Goal: Information Seeking & Learning: Learn about a topic

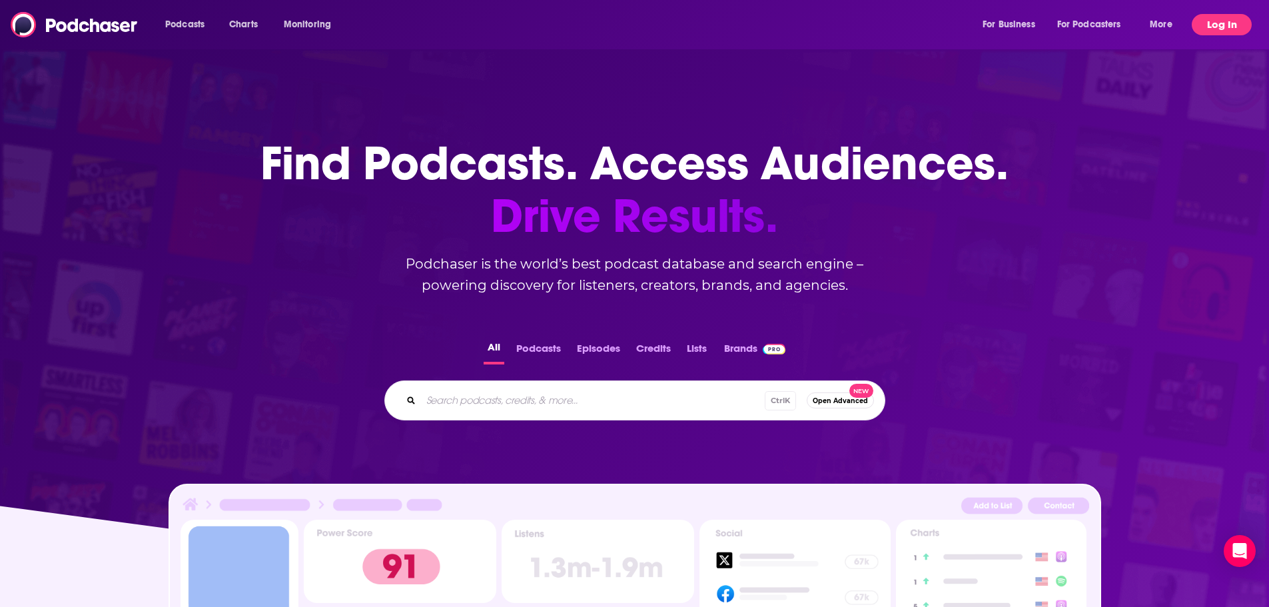
click at [1221, 33] on button "Log In" at bounding box center [1222, 24] width 60 height 21
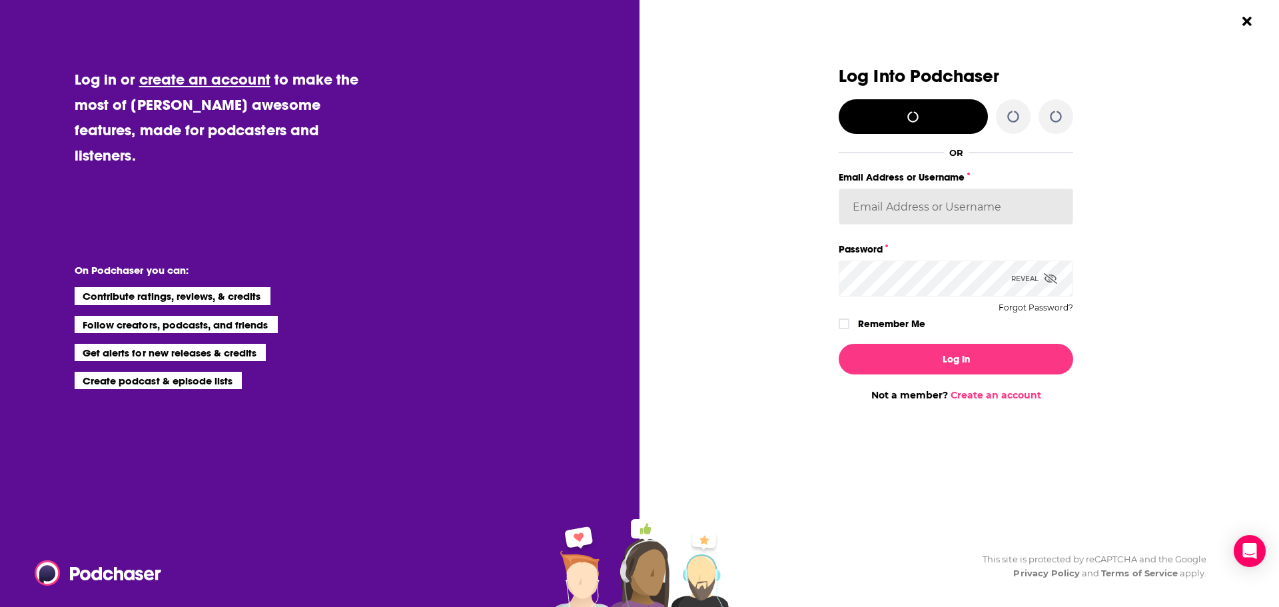
click at [1006, 218] on input "Email Address or Username" at bounding box center [956, 206] width 234 height 36
type input "[EMAIL_ADDRESS][DOMAIN_NAME]"
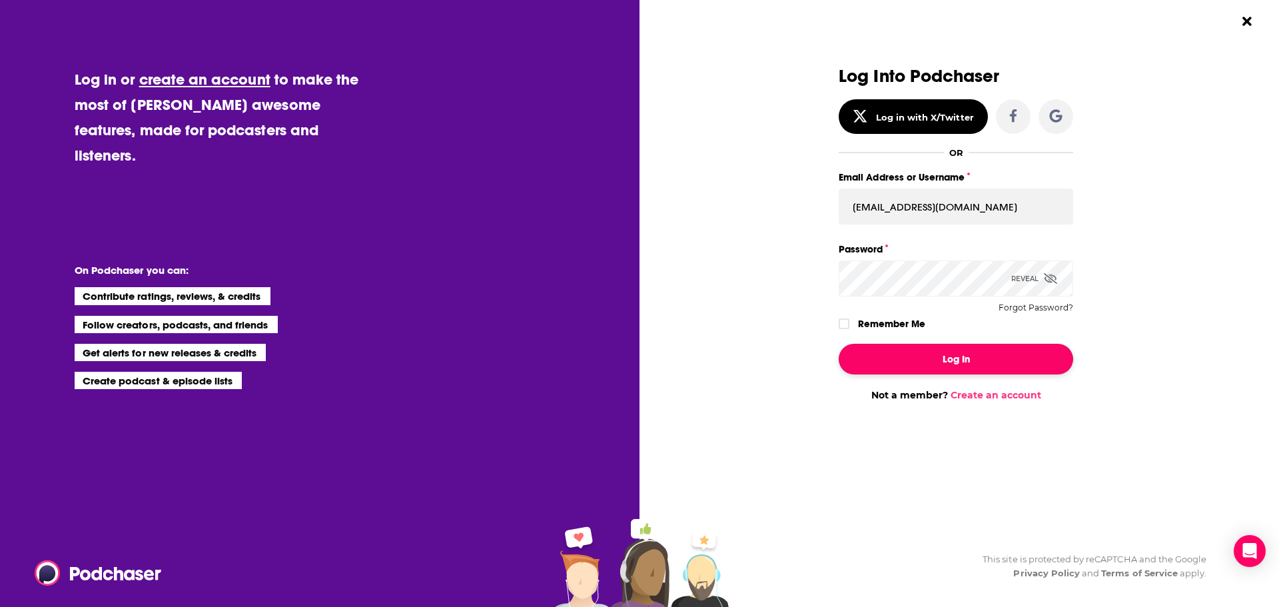
click at [949, 348] on button "Log In" at bounding box center [956, 359] width 234 height 31
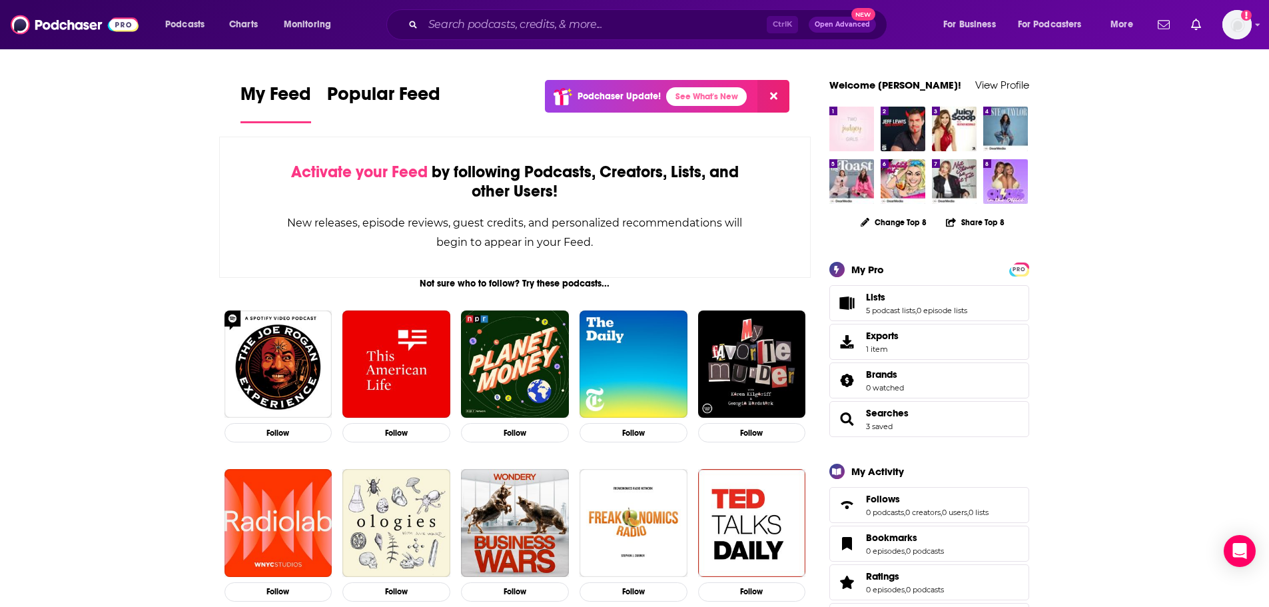
click at [776, 95] on icon at bounding box center [773, 96] width 7 height 7
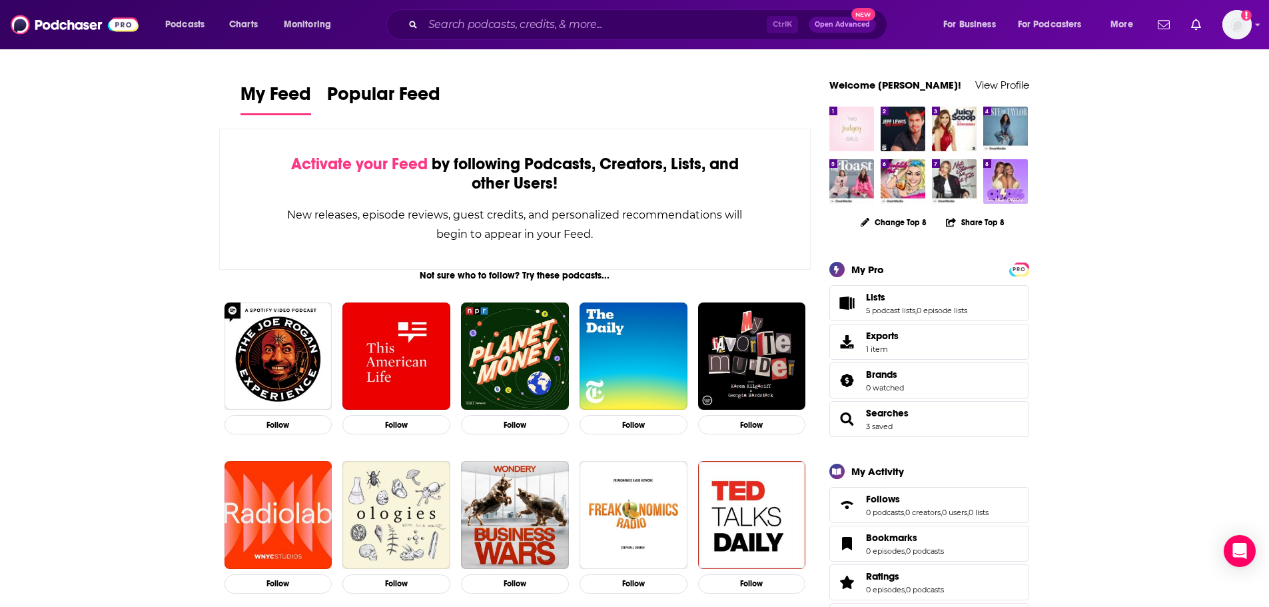
click at [473, 36] on div "Ctrl K Open Advanced New" at bounding box center [636, 24] width 501 height 31
click at [477, 22] on input "Search podcasts, credits, & more..." at bounding box center [595, 24] width 344 height 21
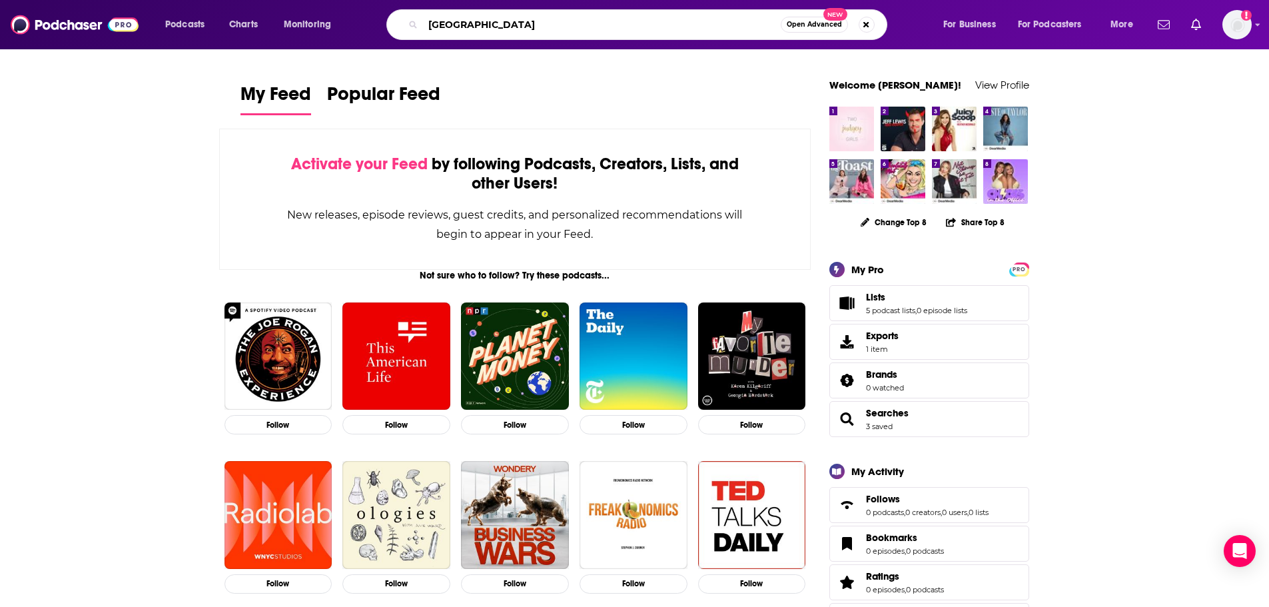
type input "[GEOGRAPHIC_DATA]"
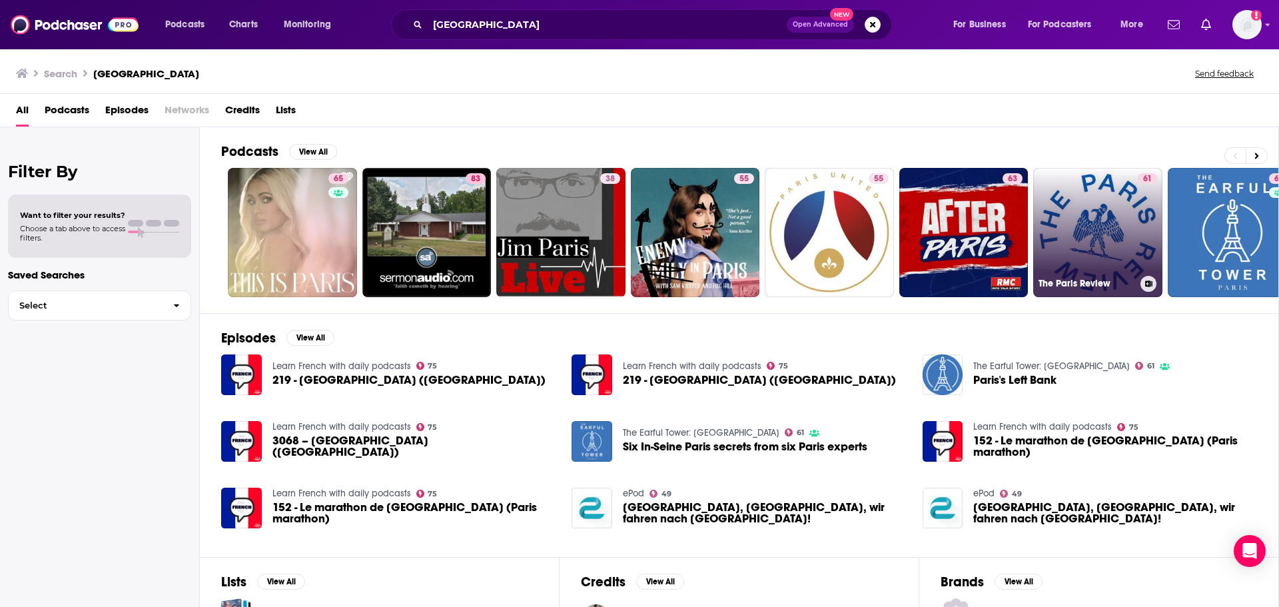
click at [1112, 224] on link "61 The Paris Review" at bounding box center [1097, 232] width 129 height 129
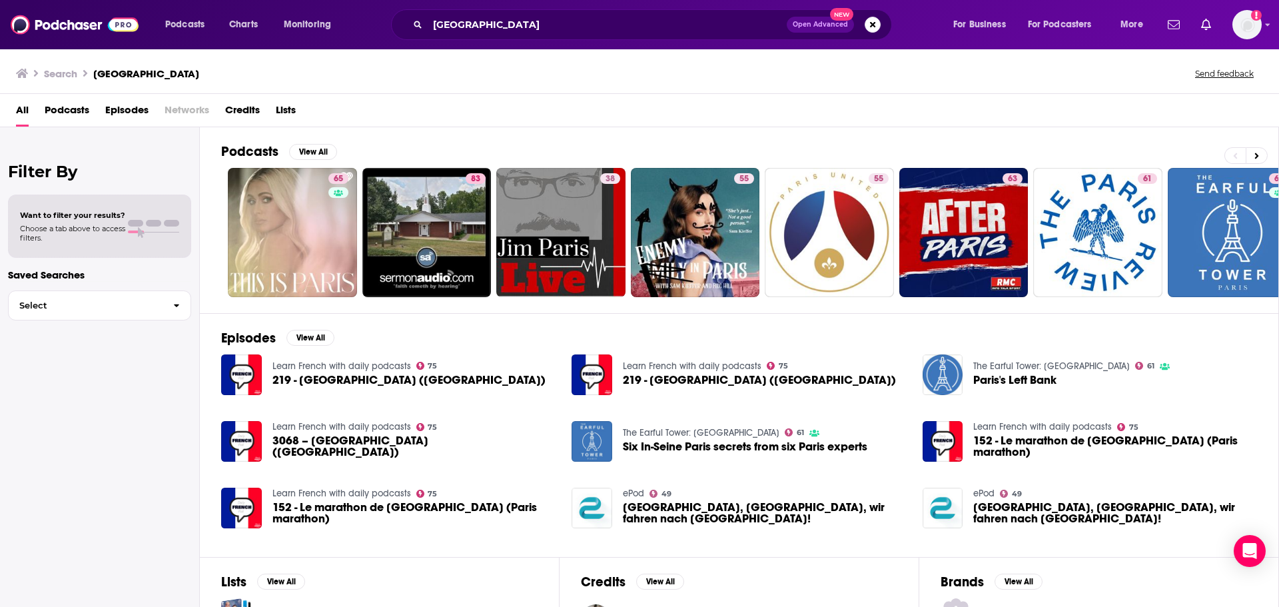
click at [51, 108] on span "Podcasts" at bounding box center [67, 112] width 45 height 27
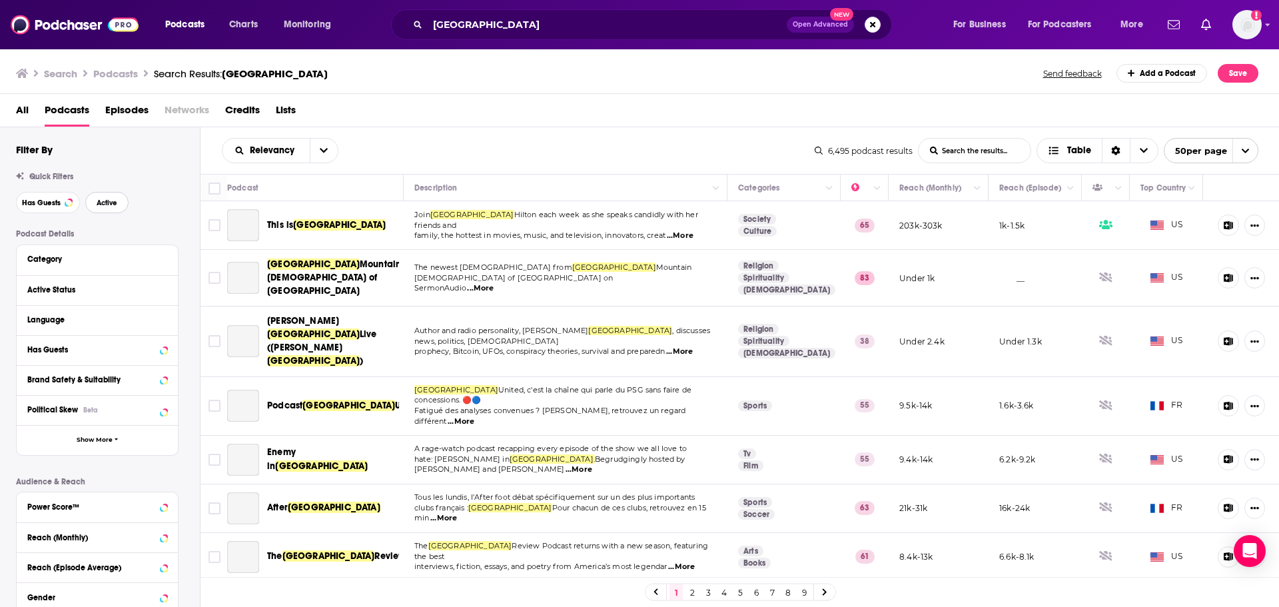
click at [105, 199] on span "Active" at bounding box center [107, 202] width 21 height 7
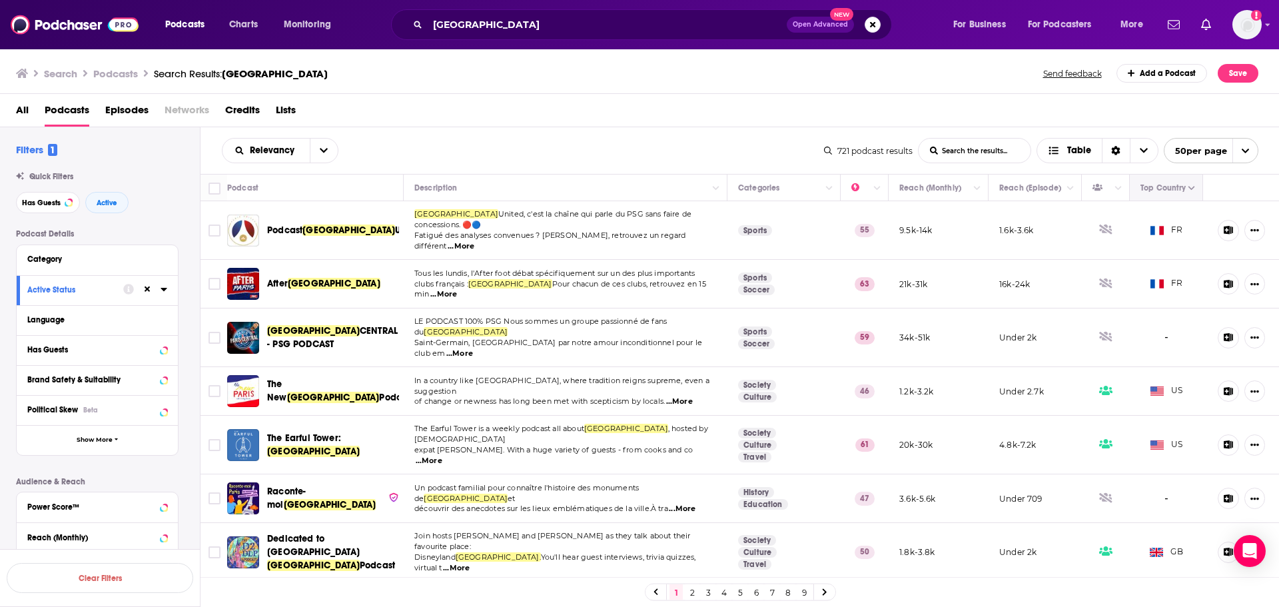
click at [1160, 194] on icon "Move" at bounding box center [1165, 188] width 16 height 16
click at [1188, 188] on icon "Column Actions" at bounding box center [1191, 188] width 7 height 8
click at [1206, 184] on div at bounding box center [639, 303] width 1279 height 607
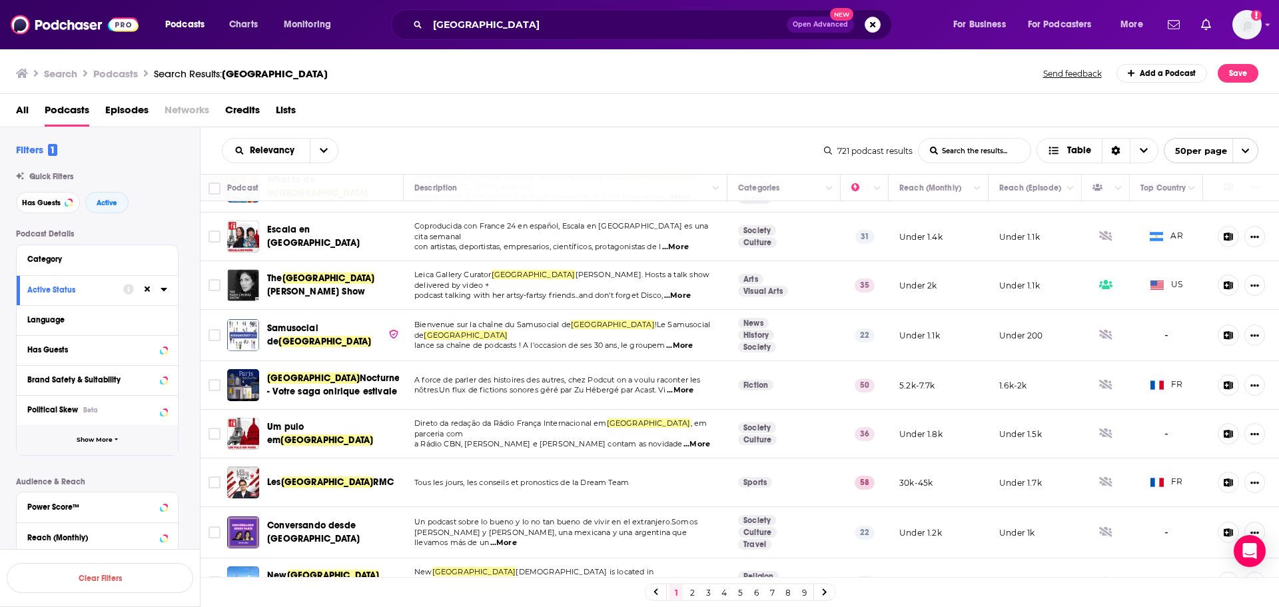
click at [110, 438] on span "Show More" at bounding box center [95, 439] width 36 height 7
click at [150, 435] on icon at bounding box center [147, 439] width 11 height 11
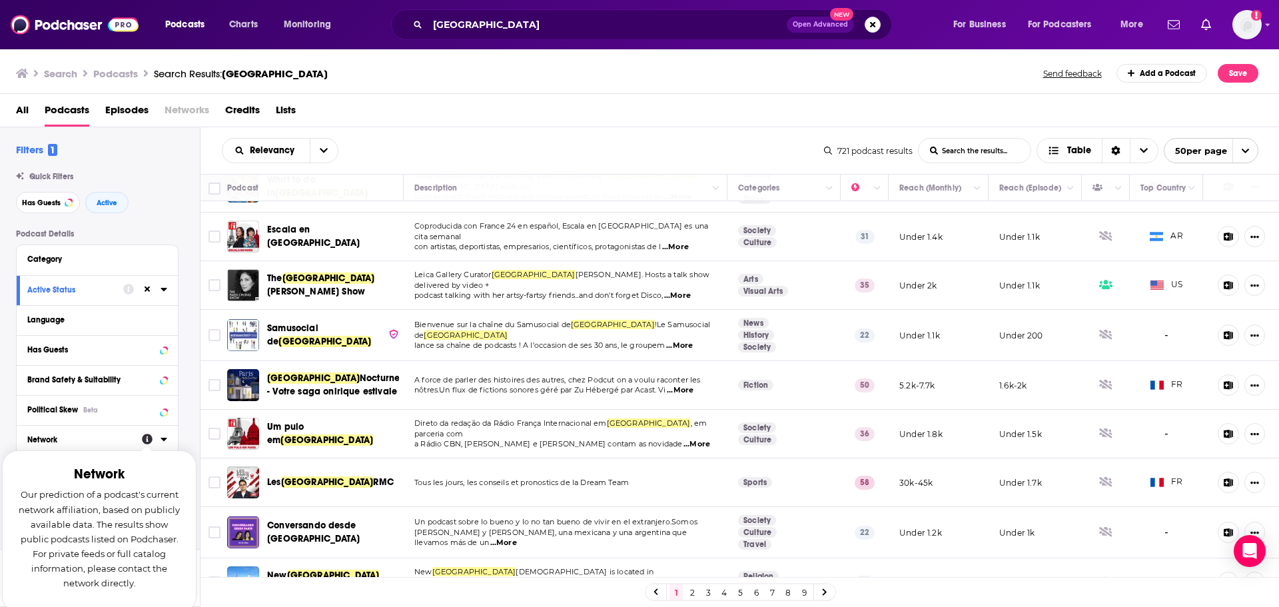
click at [159, 435] on div "Network Our prediction of a podcast's current network affiliation, based on pub…" at bounding box center [154, 439] width 25 height 17
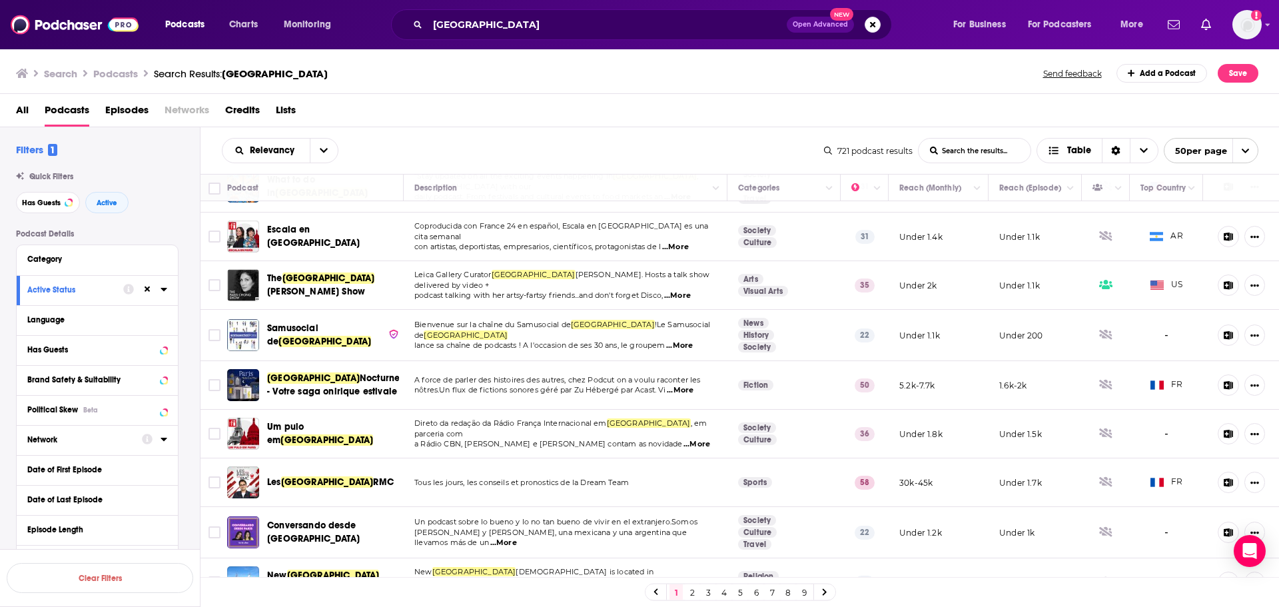
click at [163, 440] on icon at bounding box center [164, 439] width 6 height 3
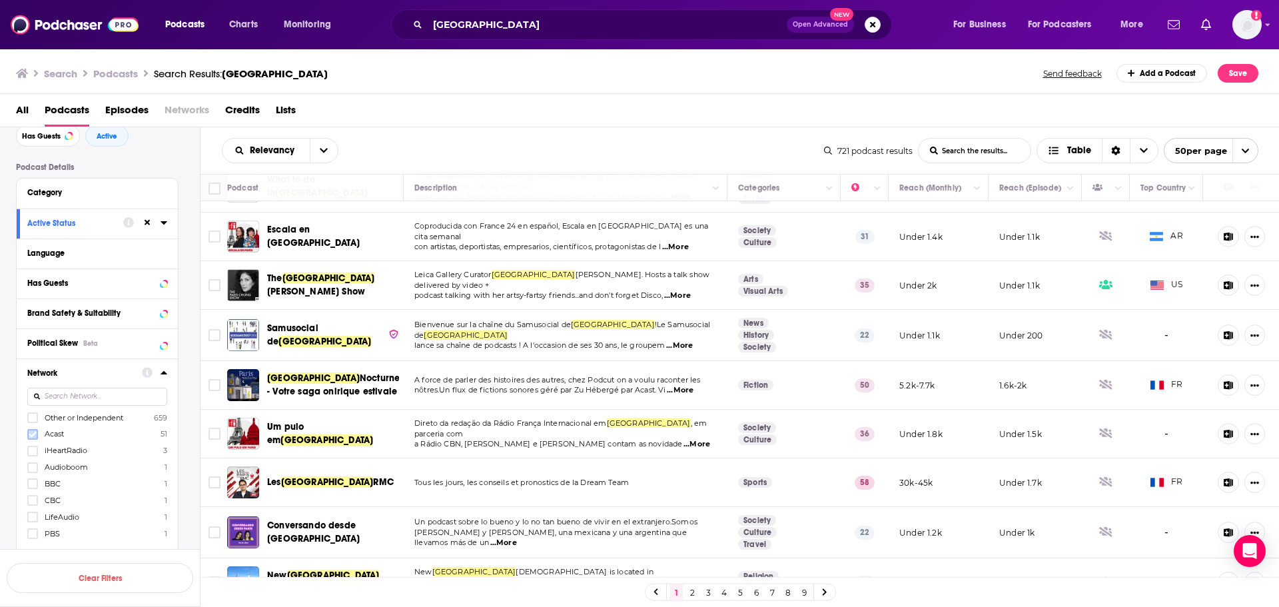
click at [33, 436] on icon at bounding box center [33, 434] width 8 height 6
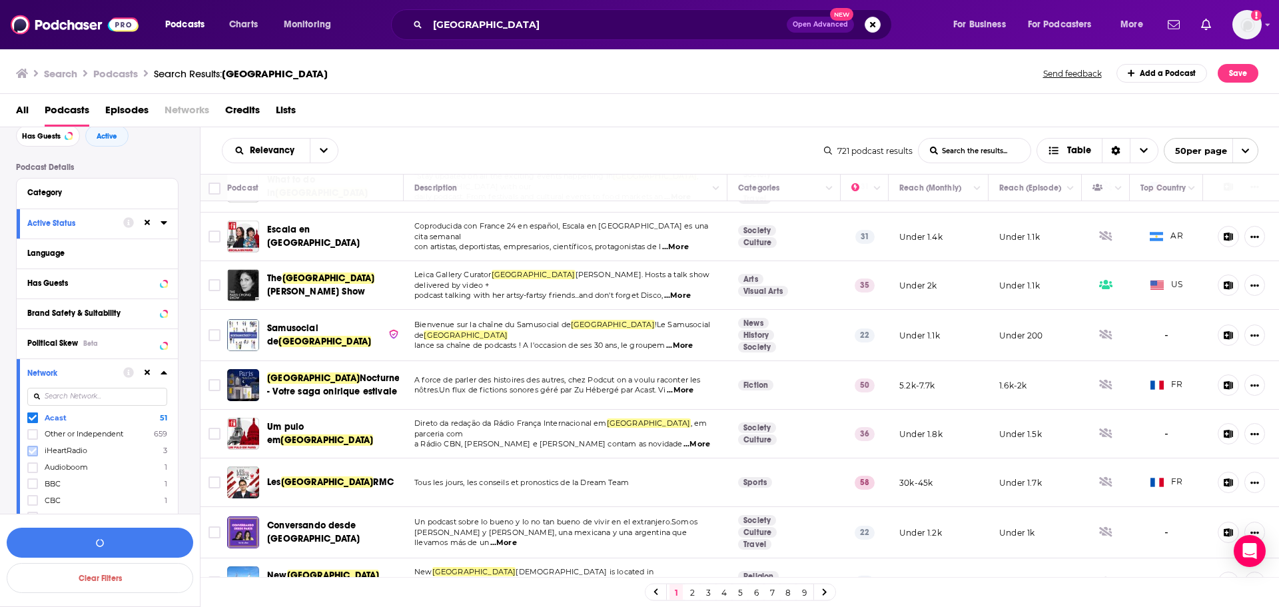
click at [35, 448] on icon at bounding box center [33, 451] width 8 height 6
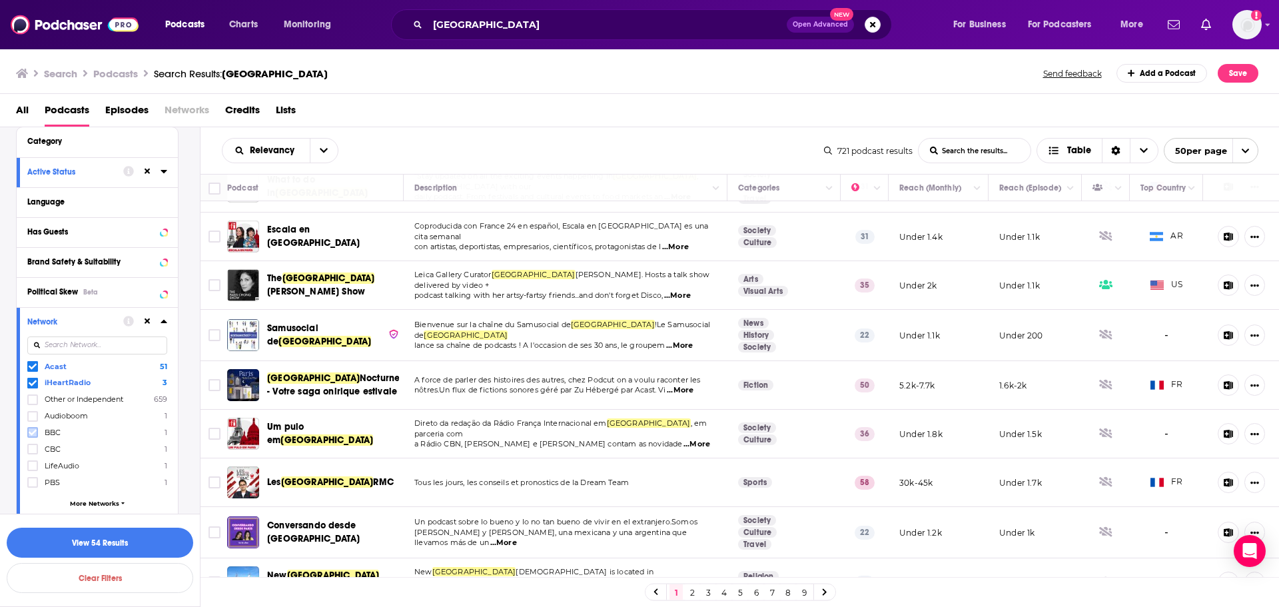
scroll to position [133, 0]
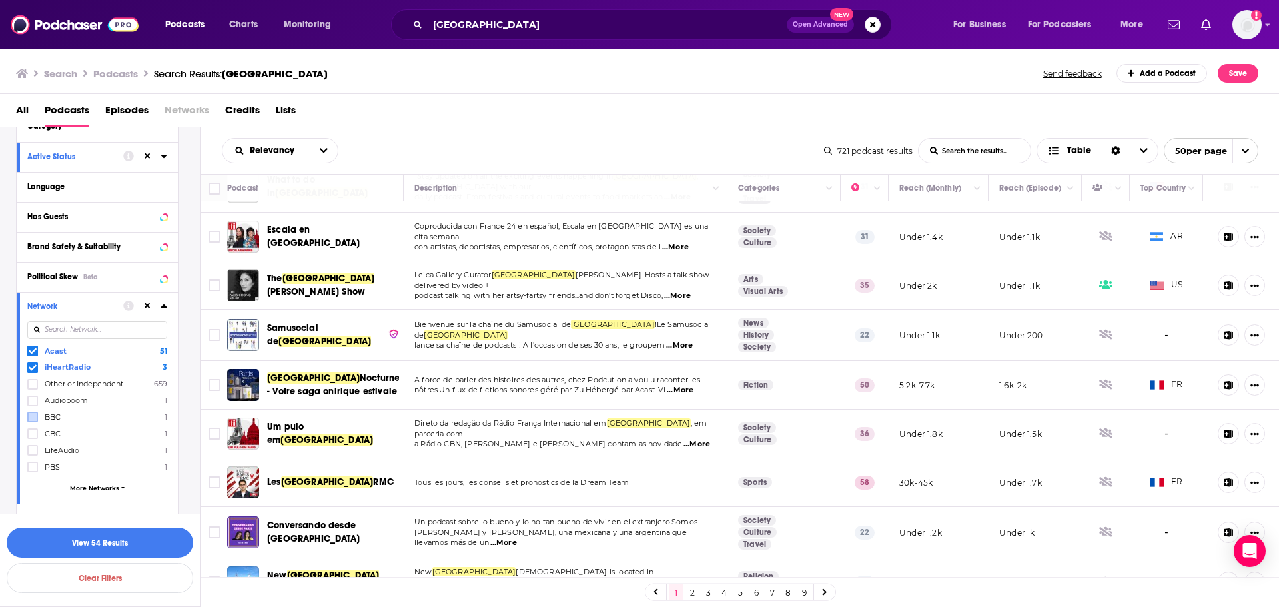
click at [99, 484] on span "More Networks" at bounding box center [94, 487] width 49 height 7
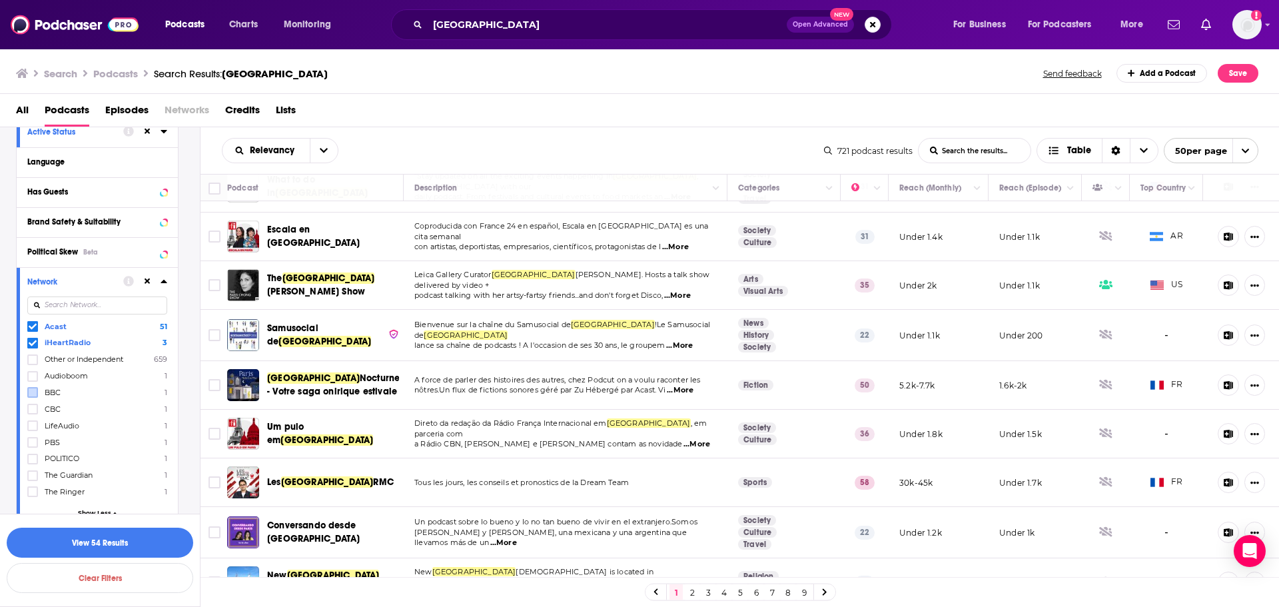
scroll to position [200, 0]
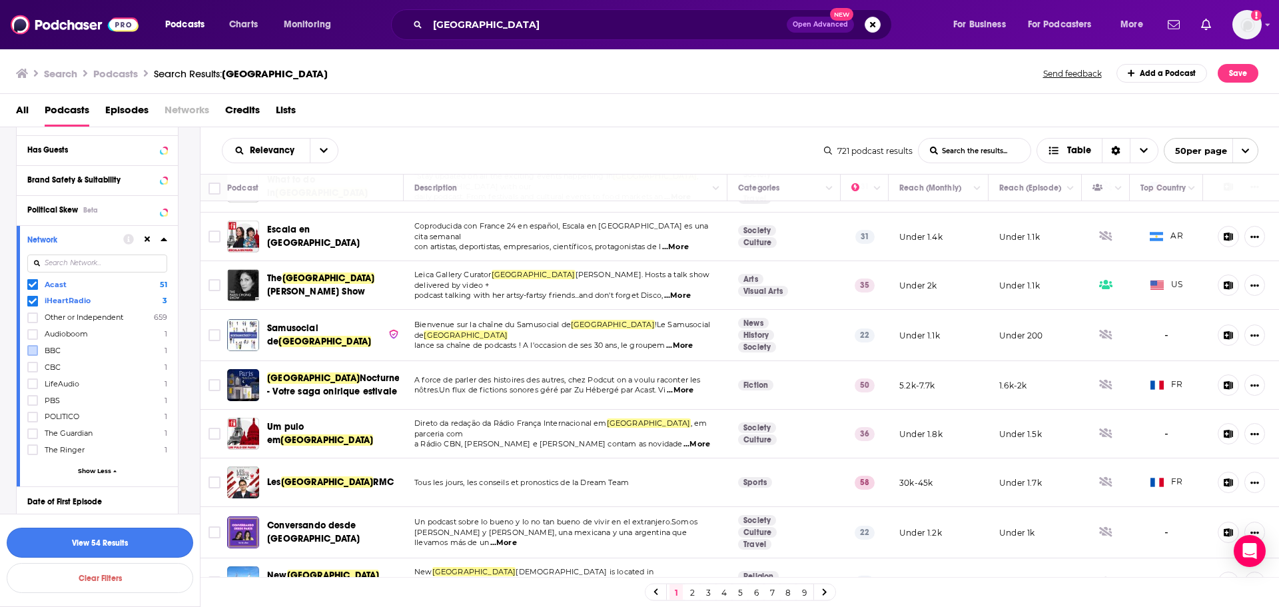
click at [92, 541] on button "View 54 Results" at bounding box center [100, 543] width 186 height 30
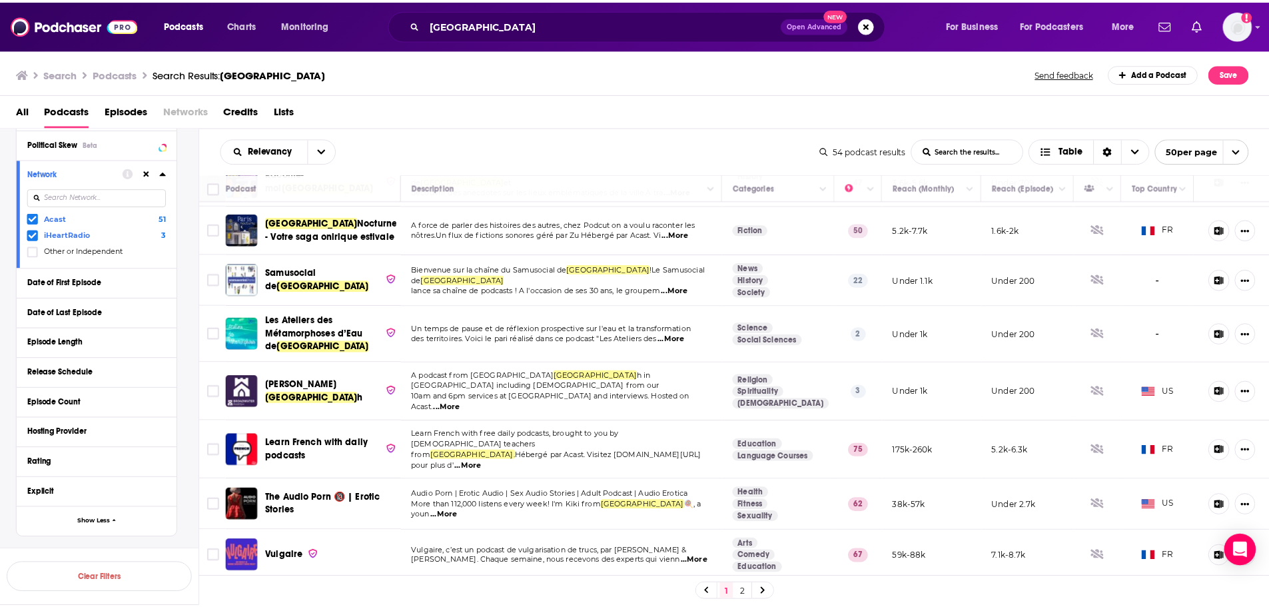
scroll to position [67, 0]
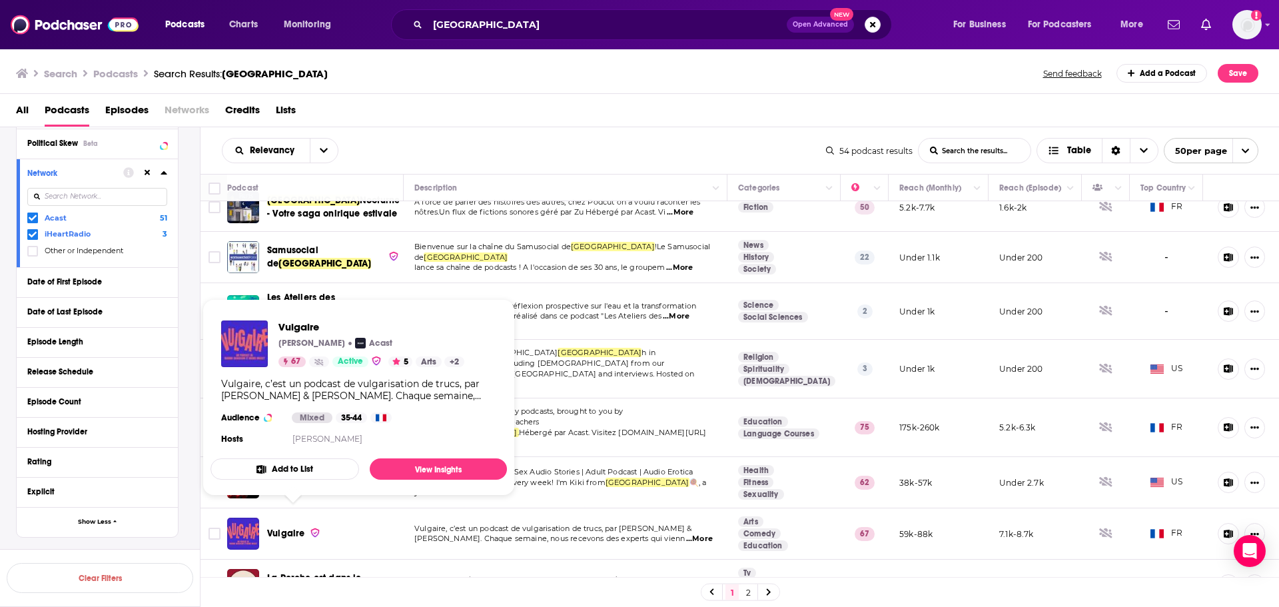
click at [274, 528] on span "Vulgaire" at bounding box center [285, 533] width 37 height 11
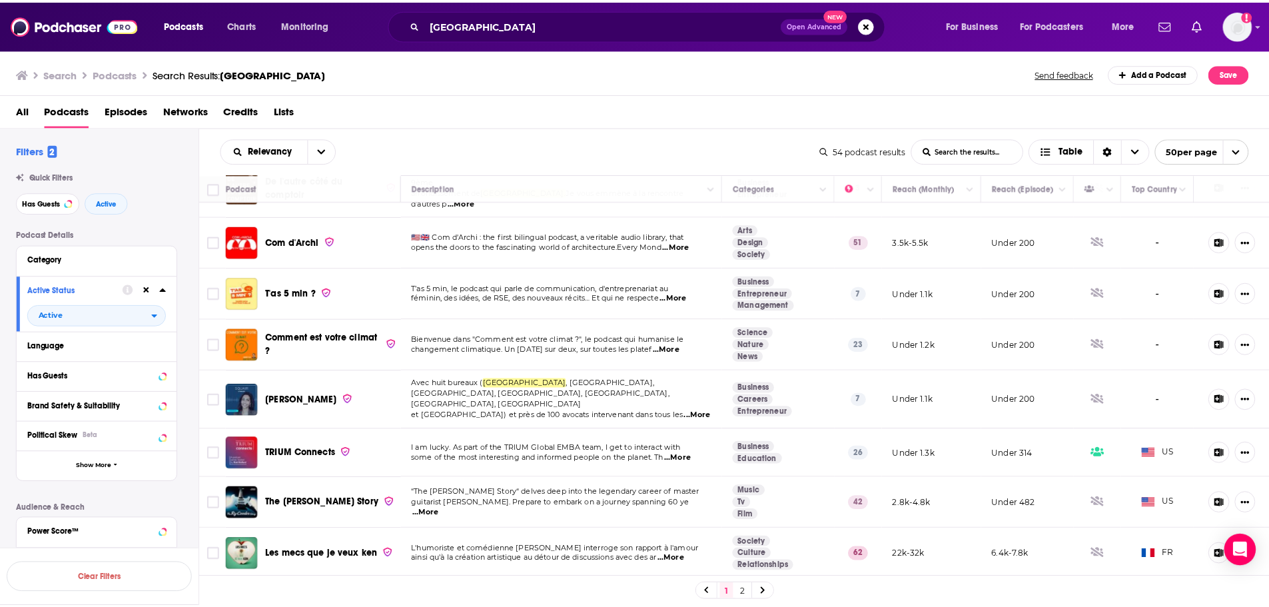
scroll to position [1932, 0]
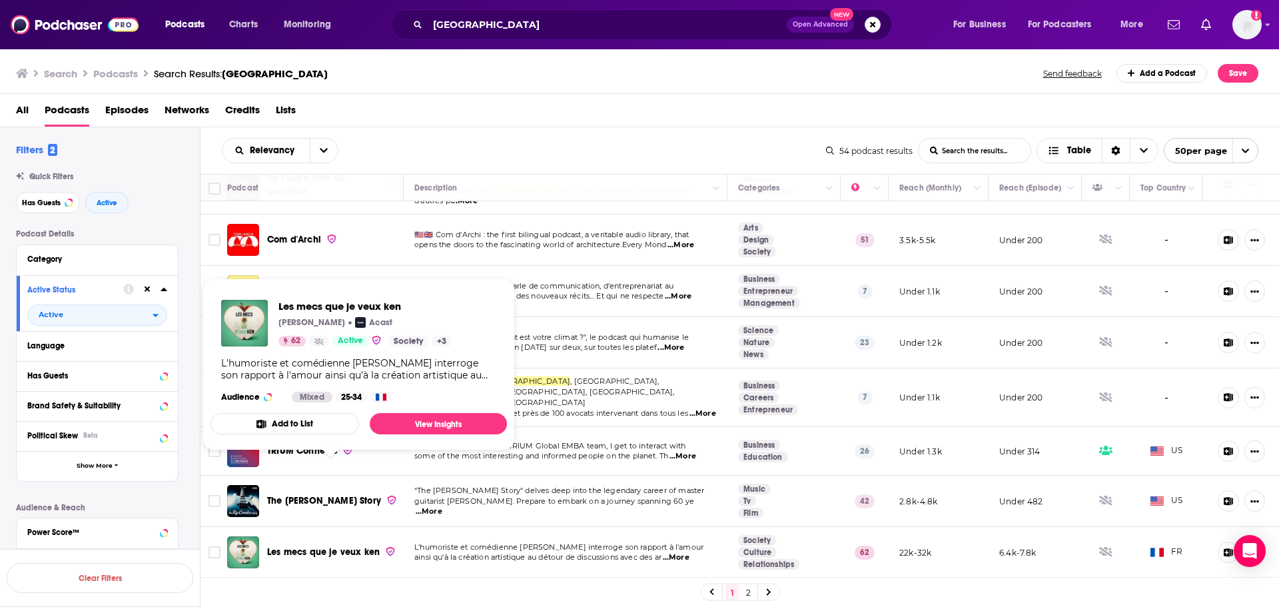
click at [334, 546] on span "Les mecs que je veux ken" at bounding box center [323, 551] width 113 height 11
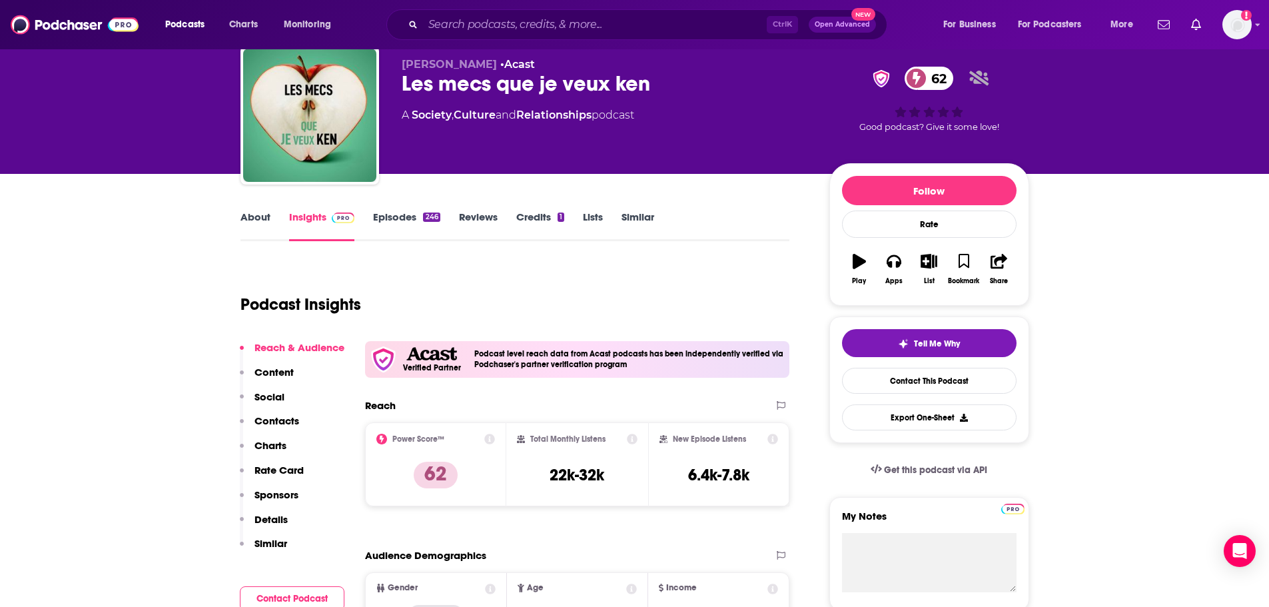
scroll to position [67, 0]
